Goal: Transaction & Acquisition: Subscribe to service/newsletter

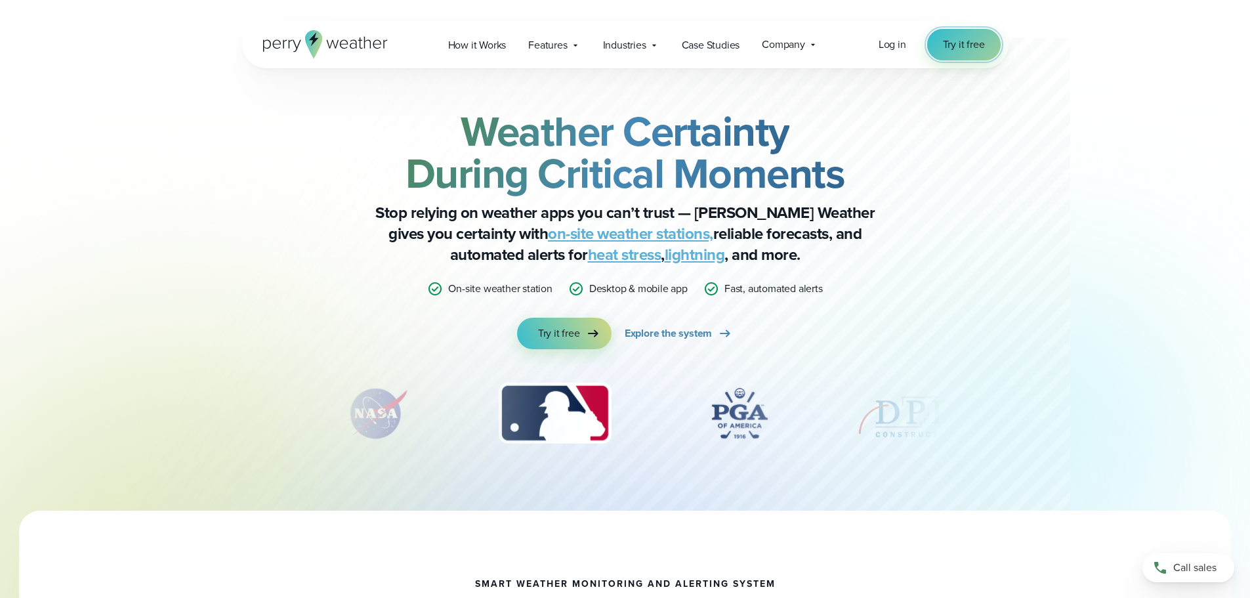
click at [963, 47] on span "Try it free" at bounding box center [964, 45] width 42 height 16
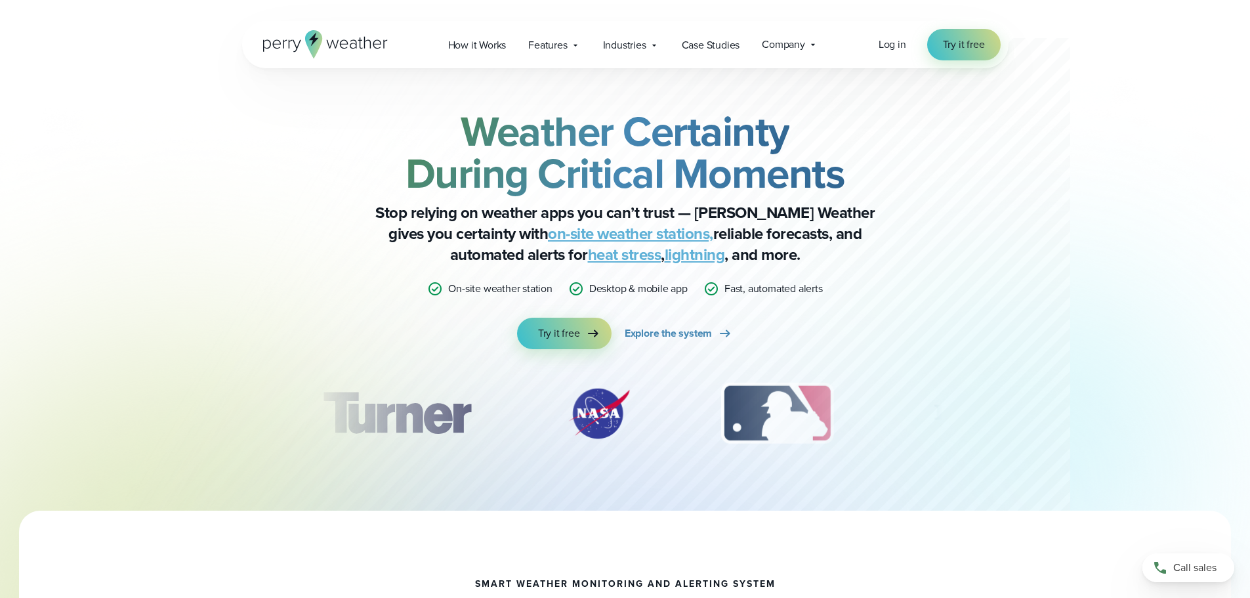
click at [898, 54] on div "Log in Try it free" at bounding box center [940, 45] width 122 height 32
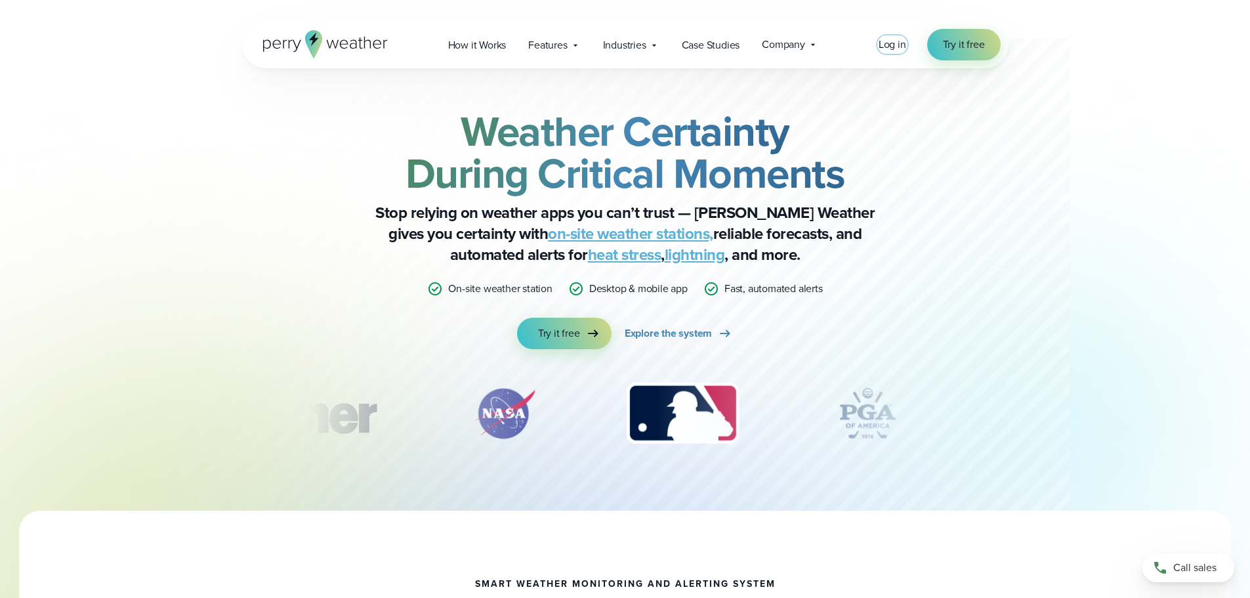
click at [893, 43] on span "Log in" at bounding box center [893, 44] width 28 height 15
